Goal: Task Accomplishment & Management: Use online tool/utility

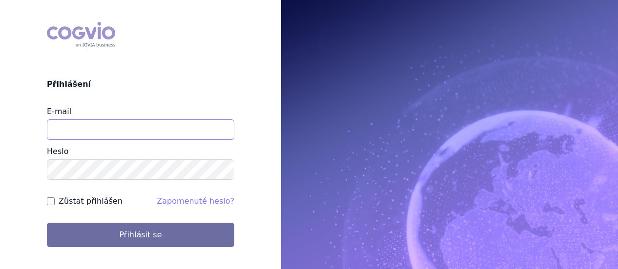
click at [90, 132] on input "E-mail" at bounding box center [140, 130] width 187 height 20
type input "[PERSON_NAME][EMAIL_ADDRESS][DOMAIN_NAME]"
click at [51, 199] on input "Zůstat přihlášen" at bounding box center [51, 202] width 8 height 8
checkbox input "true"
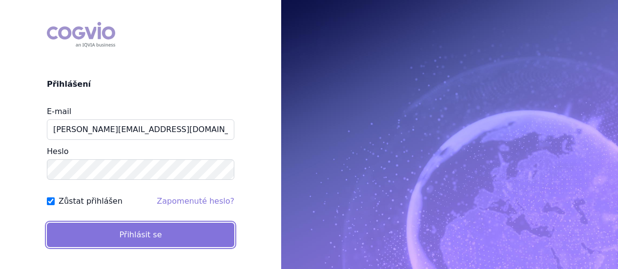
click at [87, 236] on button "Přihlásit se" at bounding box center [140, 235] width 187 height 24
